Goal: Obtain resource: Download file/media

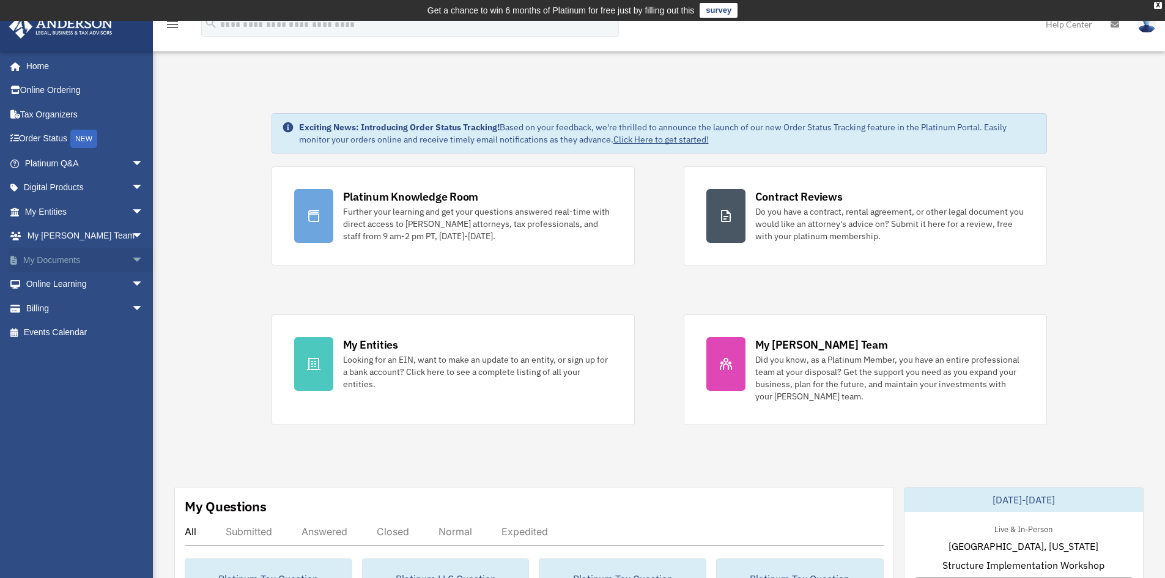
click at [62, 257] on link "My Documents arrow_drop_down" at bounding box center [86, 260] width 154 height 24
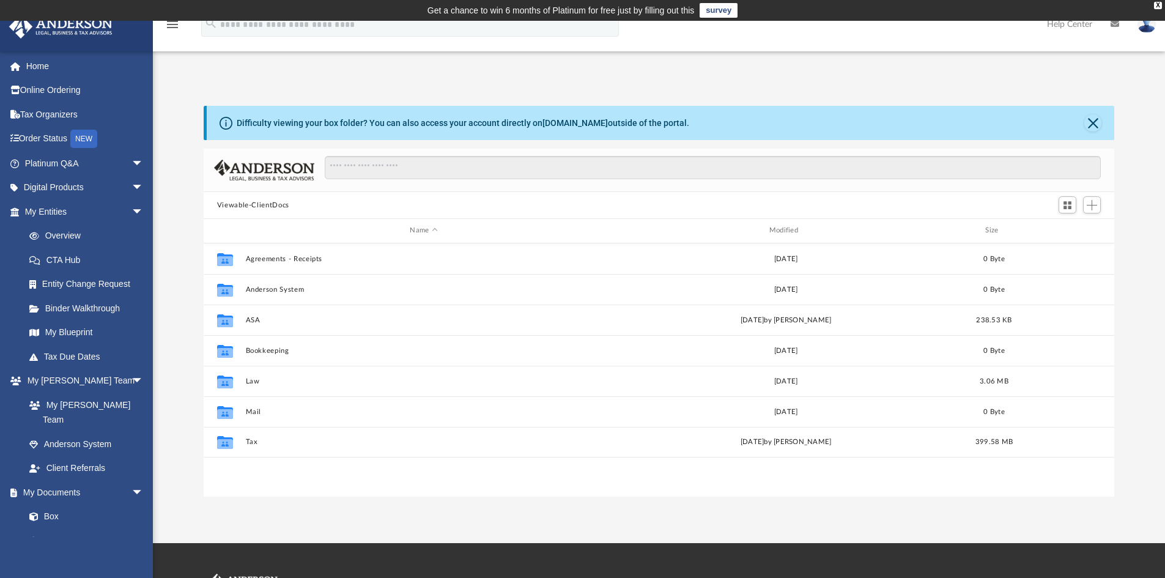
scroll to position [269, 901]
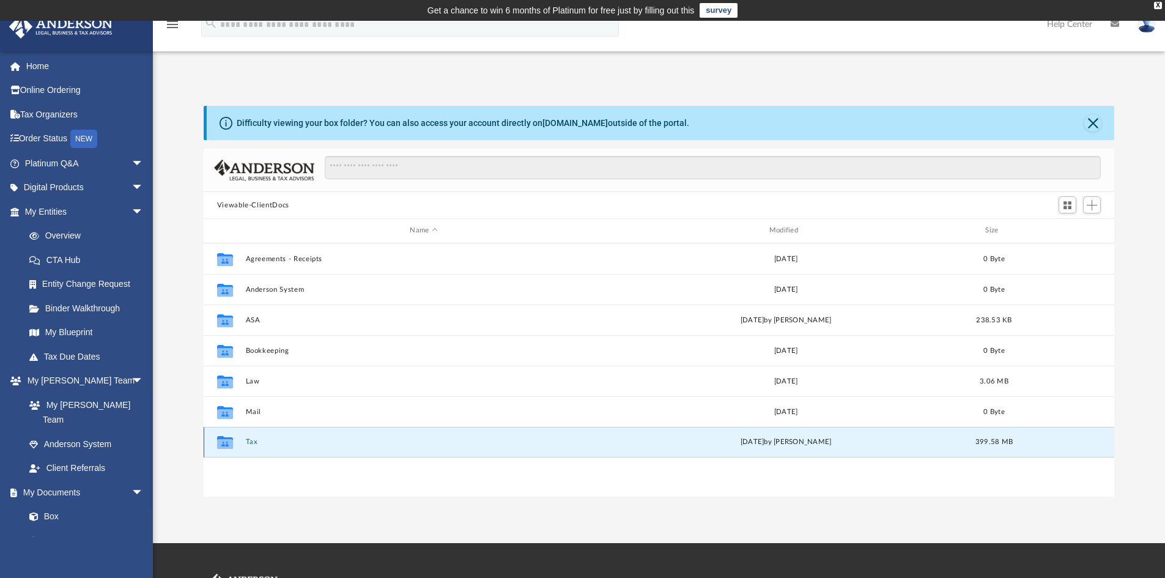
click at [250, 442] on button "Tax" at bounding box center [423, 442] width 357 height 8
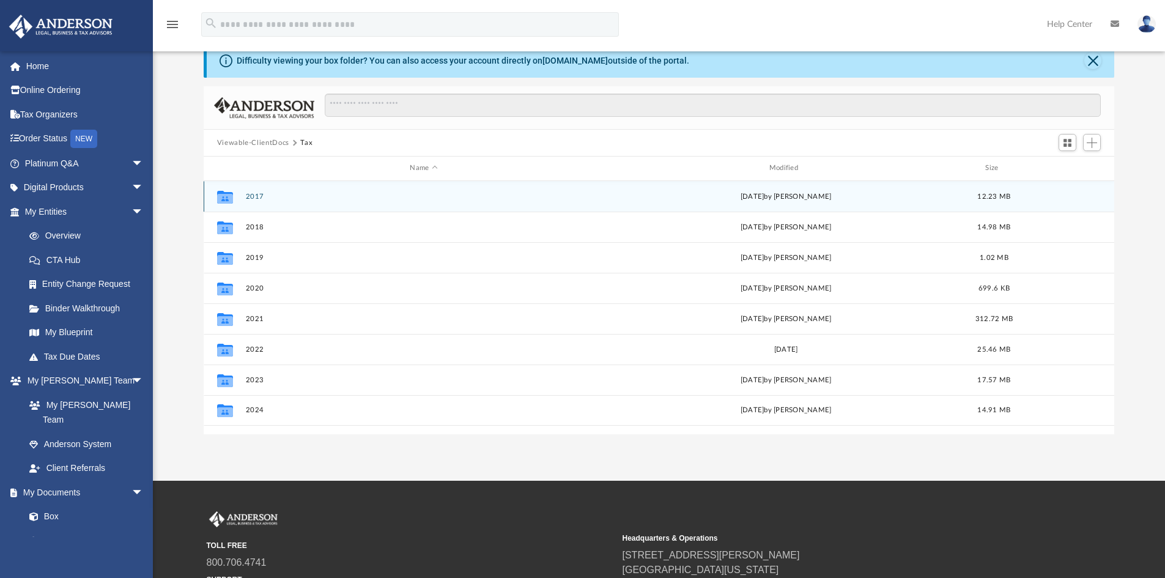
scroll to position [122, 0]
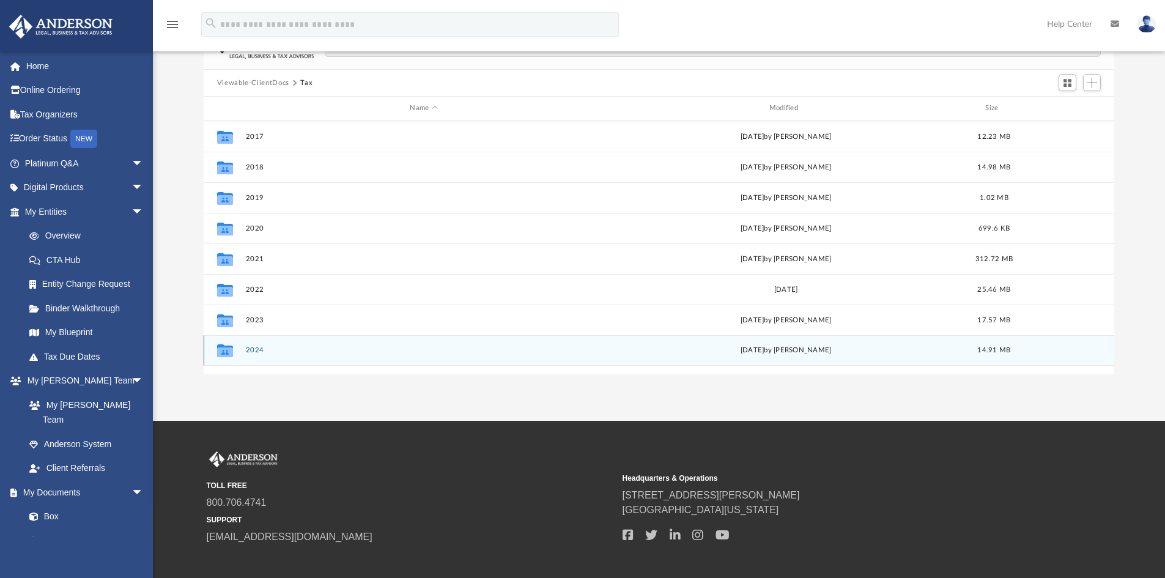
click at [255, 350] on button "2024" at bounding box center [423, 350] width 357 height 8
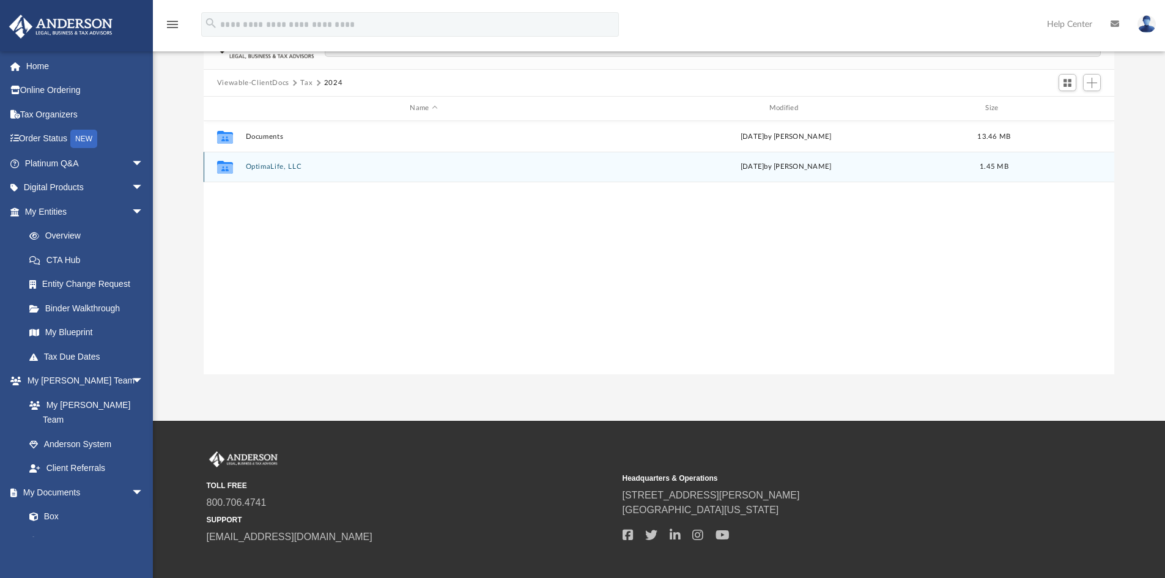
click at [273, 166] on button "OptimaLife, LLC" at bounding box center [423, 167] width 357 height 8
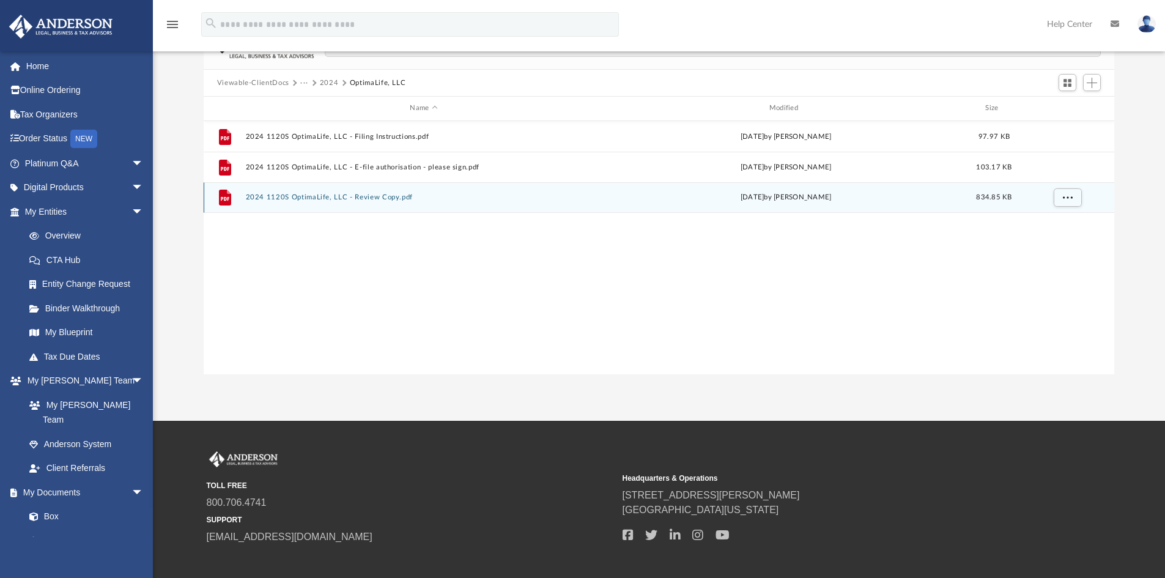
click at [305, 194] on button "2024 1120S OptimaLife, LLC - Review Copy.pdf" at bounding box center [423, 197] width 357 height 8
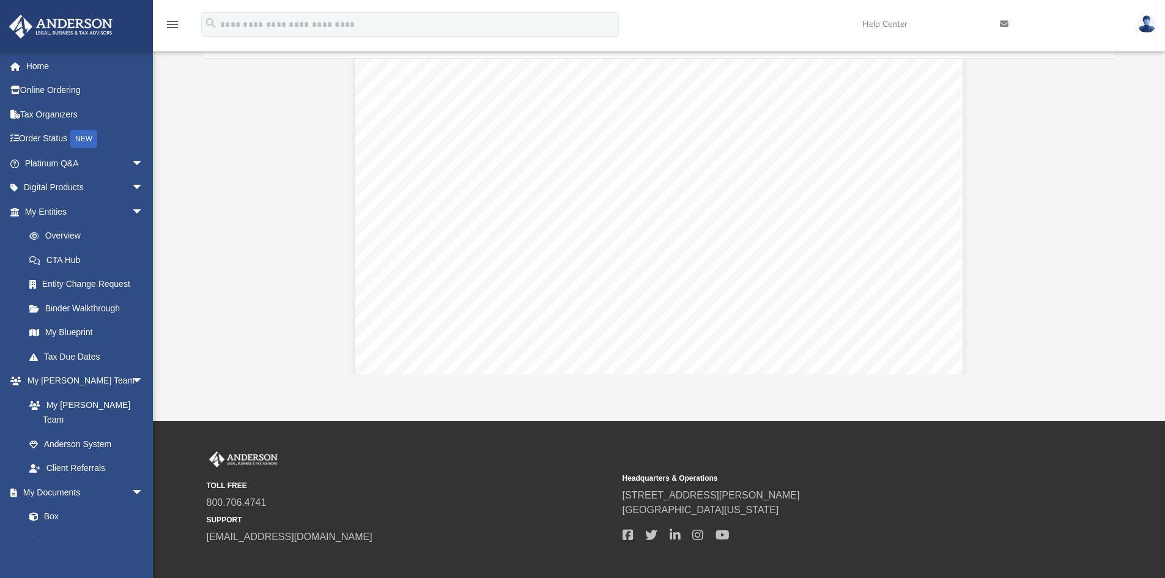
scroll to position [8969, 0]
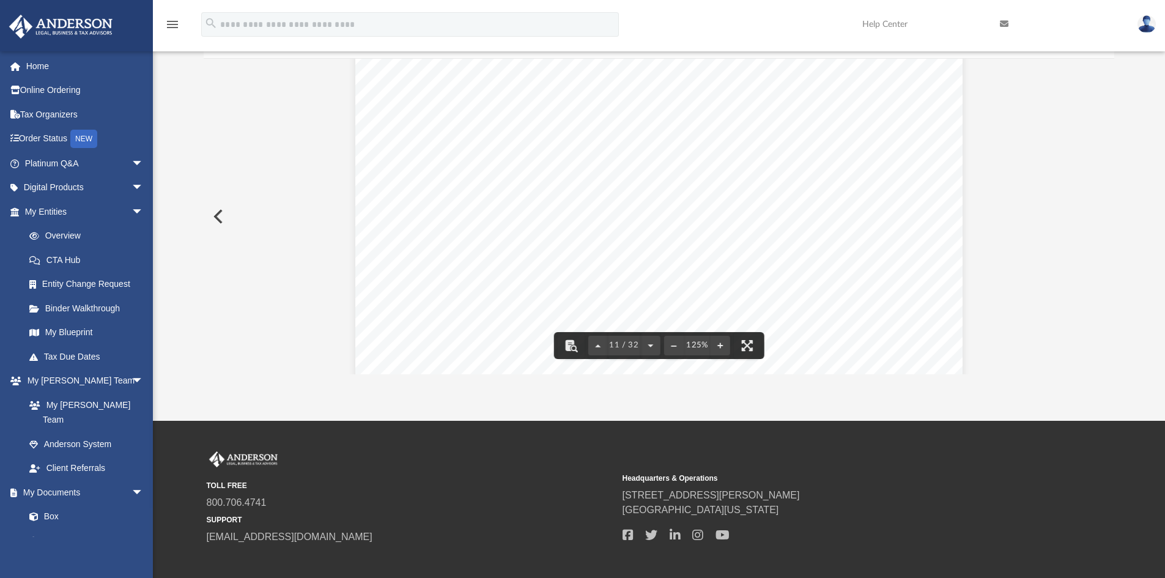
click at [898, 205] on span "3,227." at bounding box center [919, 201] width 43 height 10
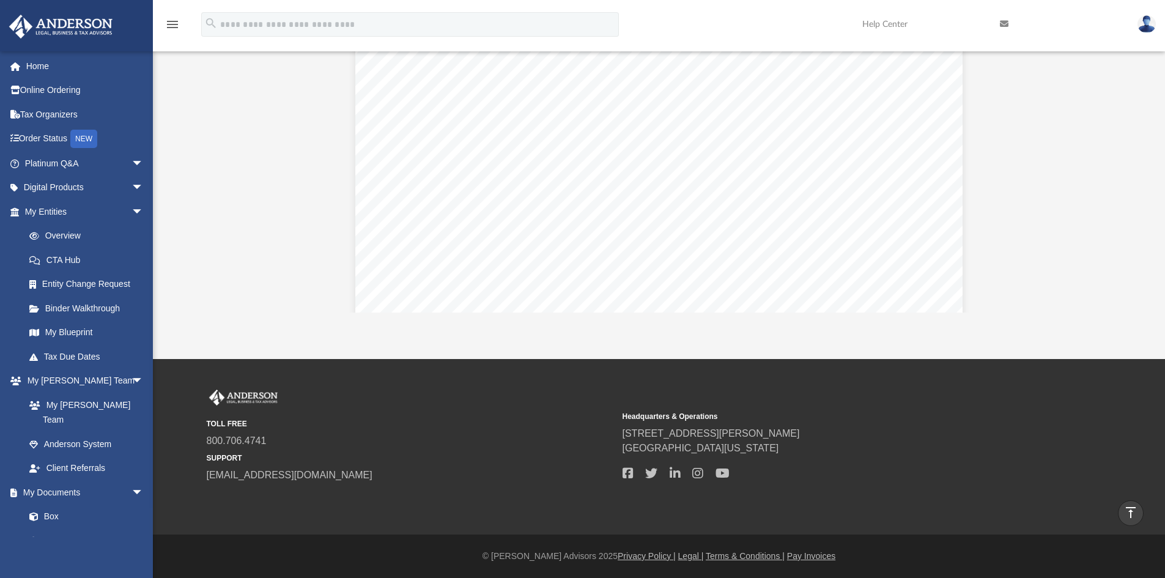
scroll to position [17837, 0]
click at [172, 26] on icon "menu" at bounding box center [172, 24] width 15 height 15
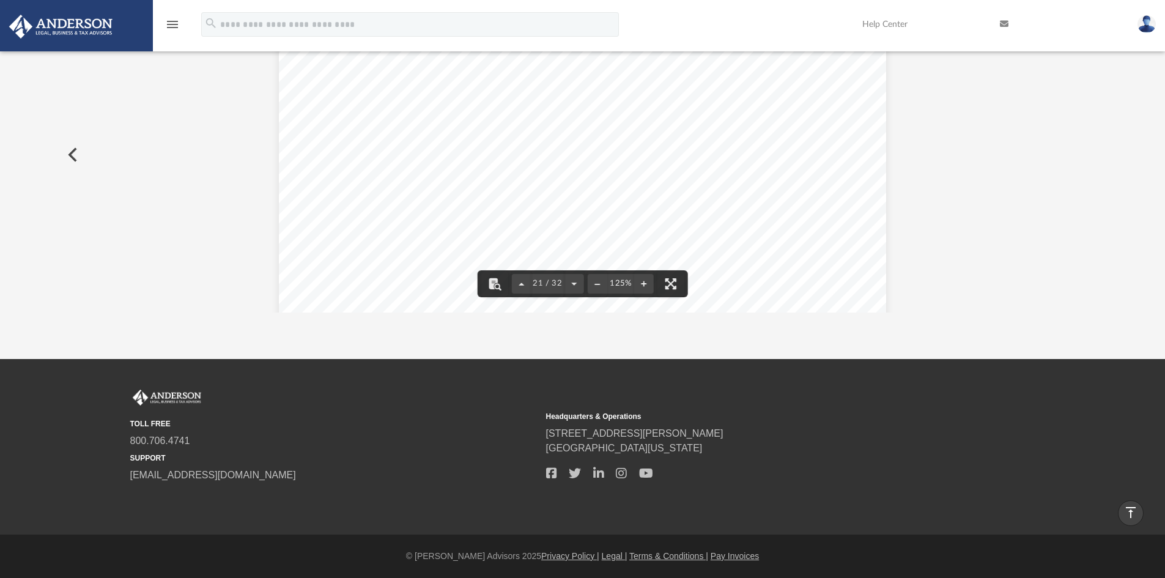
scroll to position [17529, 0]
click at [170, 22] on icon "menu" at bounding box center [172, 24] width 15 height 15
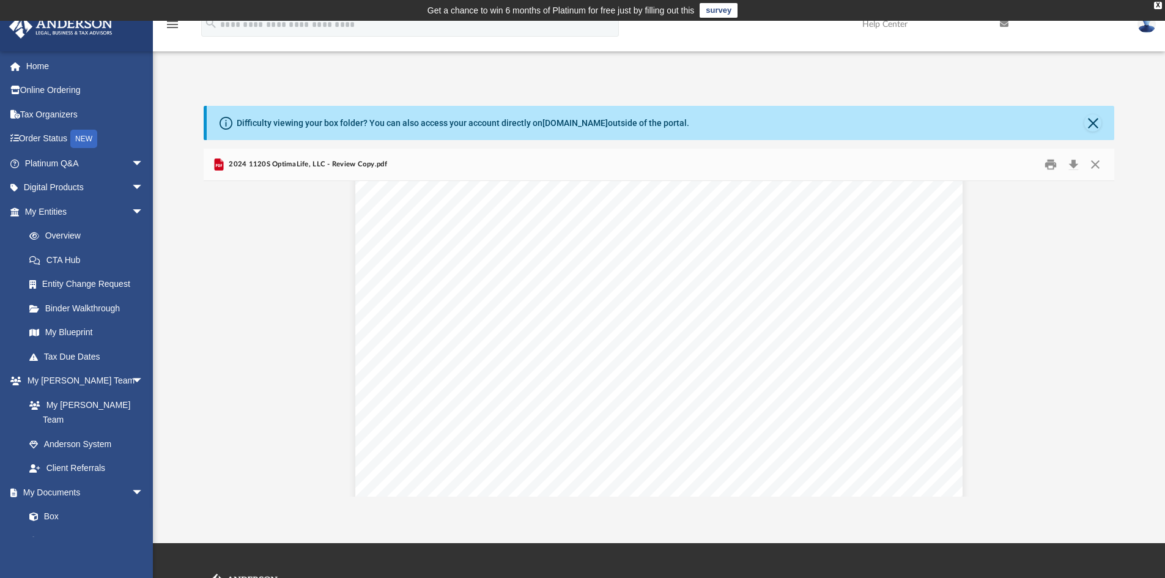
scroll to position [14675, 0]
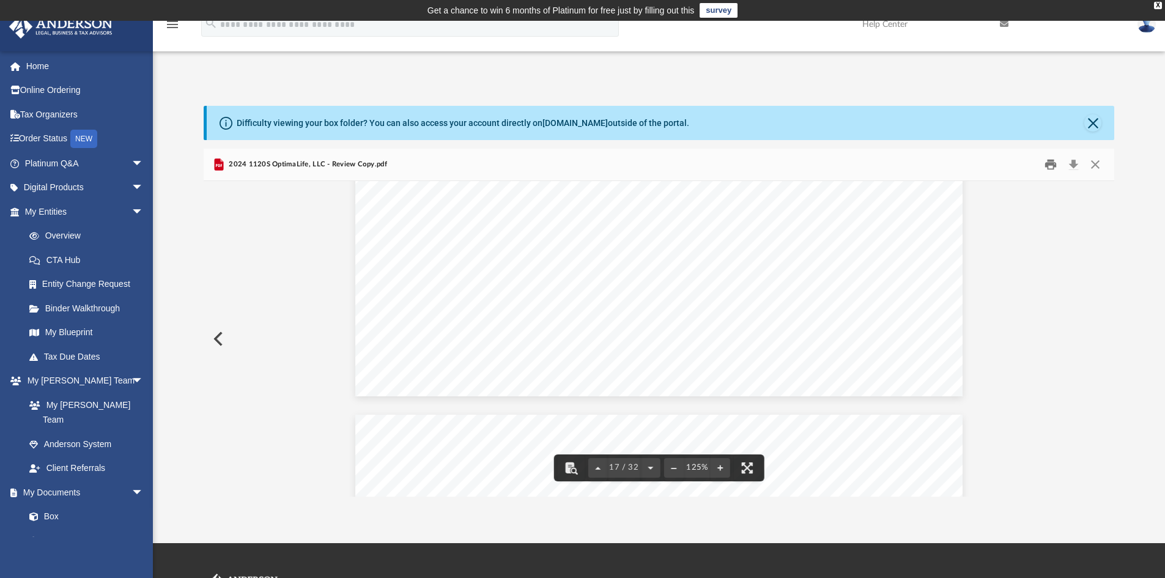
click at [1049, 165] on button "Print" at bounding box center [1050, 164] width 24 height 19
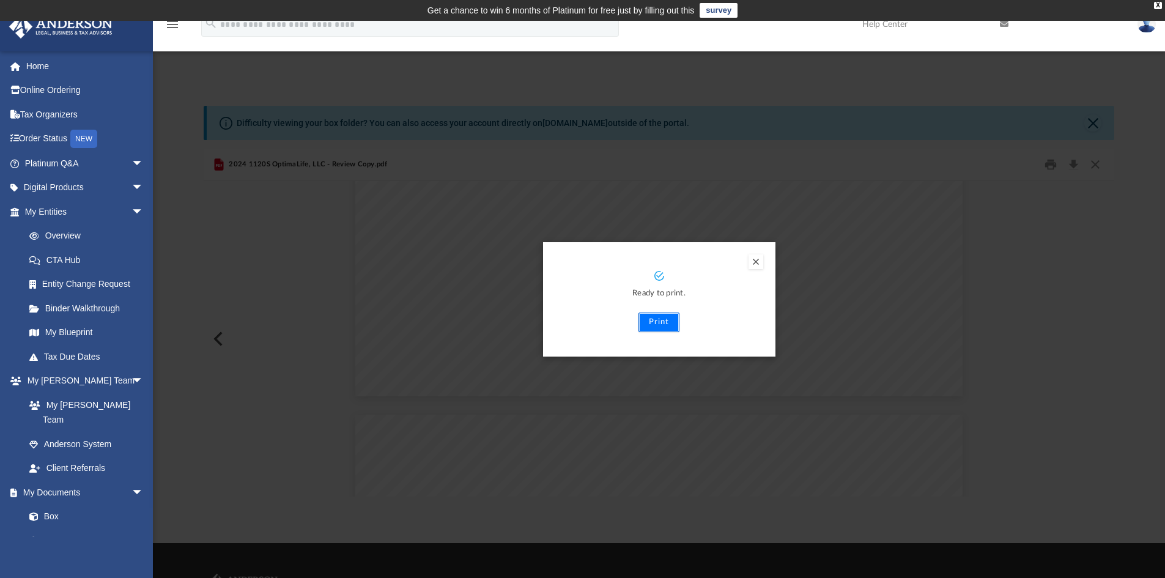
click at [659, 319] on button "Print" at bounding box center [658, 323] width 41 height 20
